Goal: Transaction & Acquisition: Purchase product/service

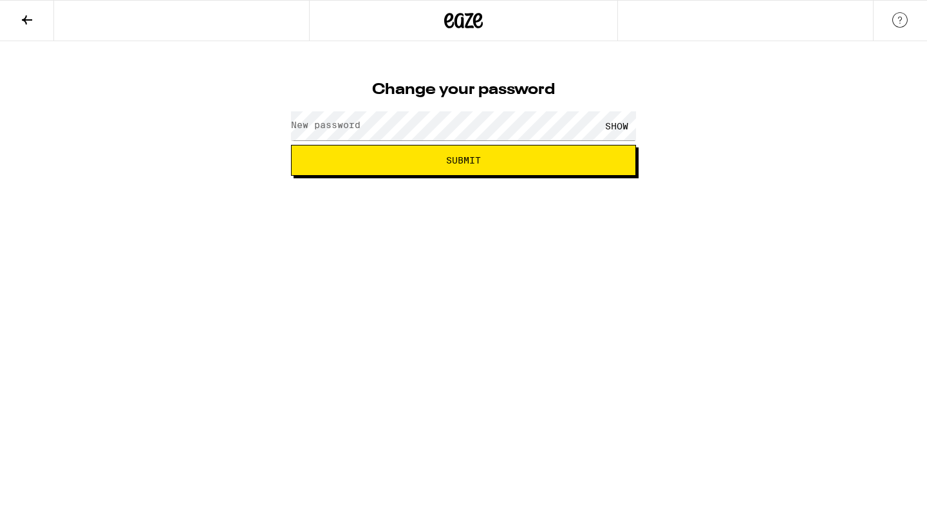
click at [324, 129] on label "New password" at bounding box center [326, 125] width 70 height 10
click at [0, 176] on com-1password-button at bounding box center [0, 176] width 0 height 0
click at [512, 176] on html "Change your password New password SHOW Submit" at bounding box center [463, 88] width 927 height 176
click at [586, 176] on html "Change your password New password SHOW Submit" at bounding box center [463, 88] width 927 height 176
click at [511, 162] on span "Submit" at bounding box center [463, 160] width 323 height 9
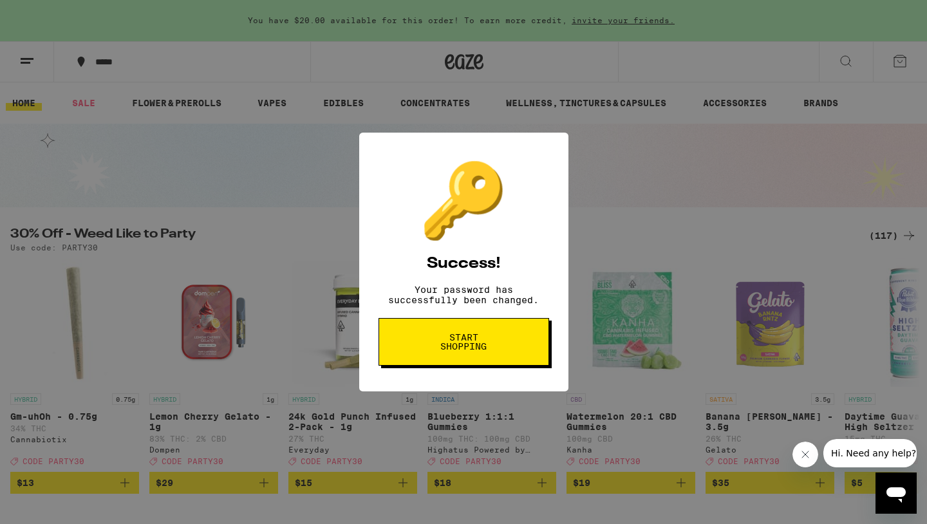
click at [495, 343] on span "Start shopping" at bounding box center [464, 342] width 66 height 18
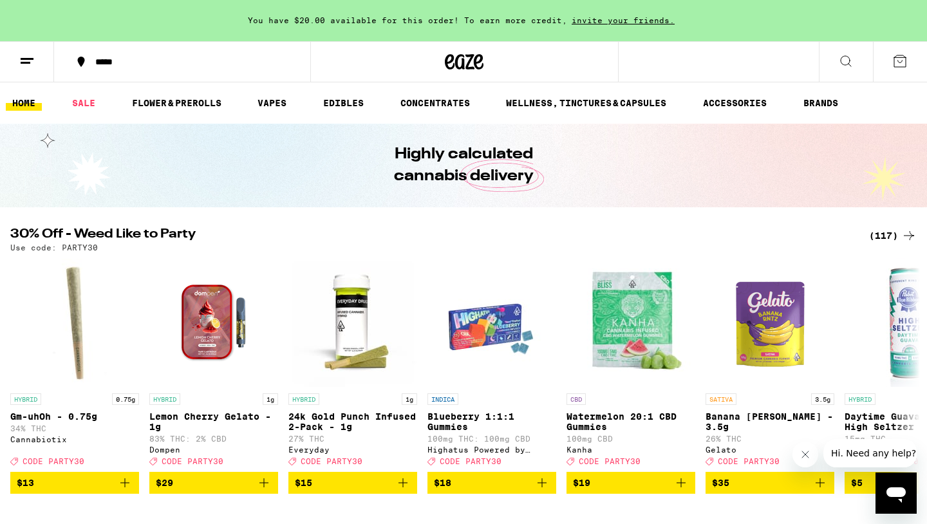
click at [615, 19] on span "invite your friends." at bounding box center [623, 20] width 112 height 8
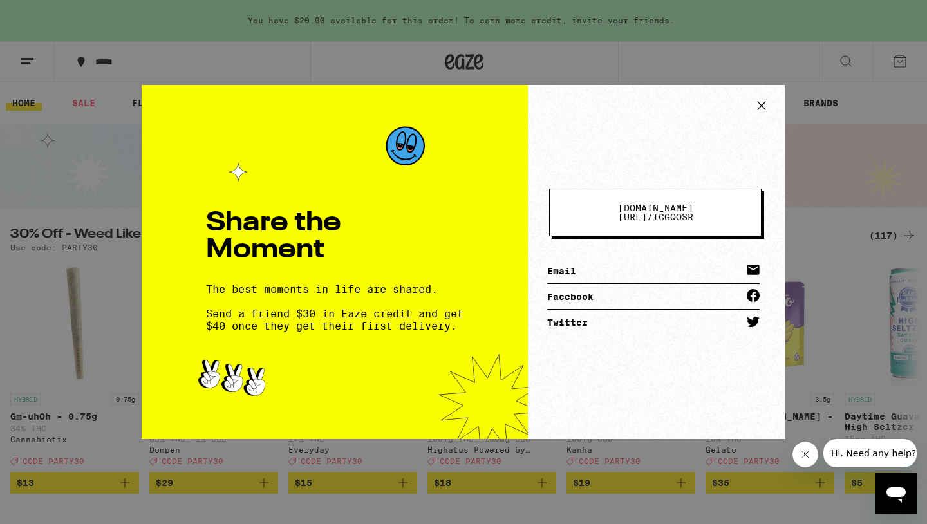
click at [668, 211] on span "[DOMAIN_NAME][URL] /" at bounding box center [655, 212] width 75 height 19
click at [762, 102] on icon at bounding box center [761, 105] width 19 height 19
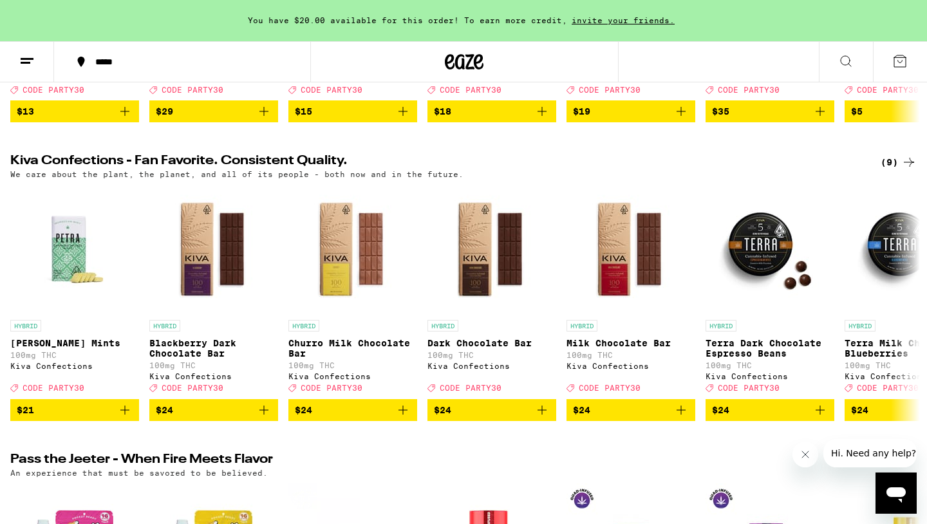
scroll to position [373, 0]
